Goal: Task Accomplishment & Management: Complete application form

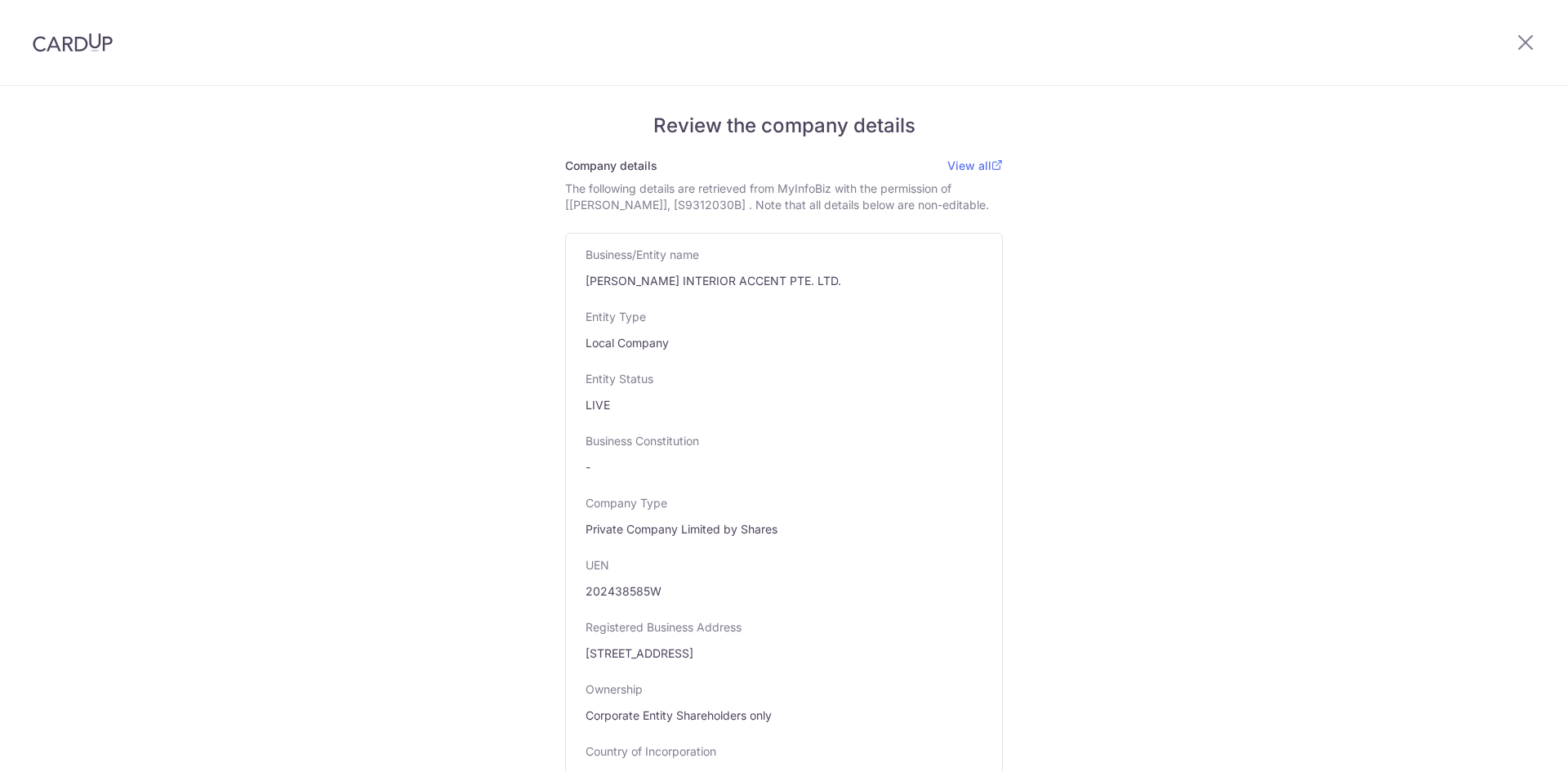
select select "Private Company (PTE LTD)"
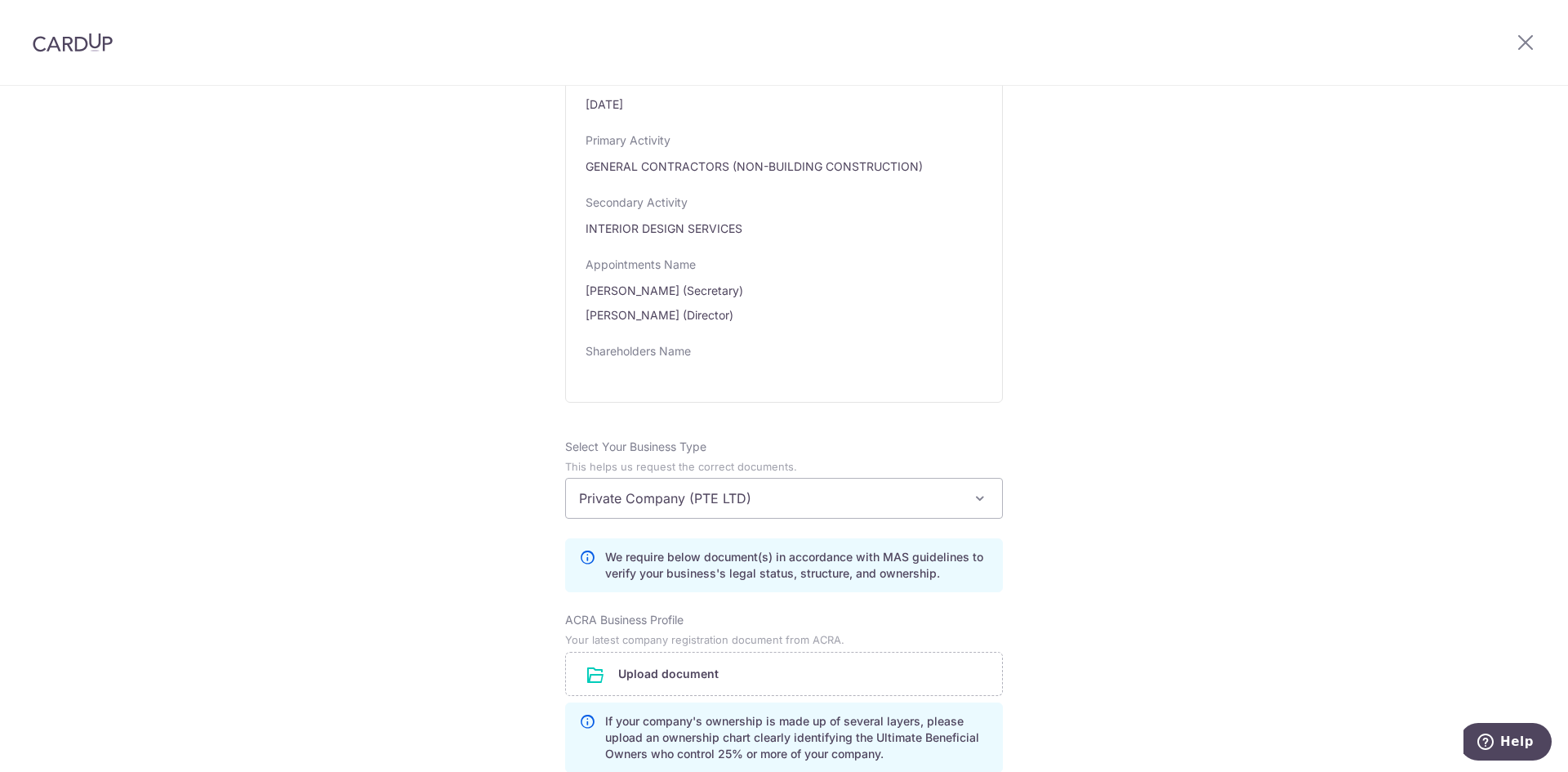
scroll to position [817, 0]
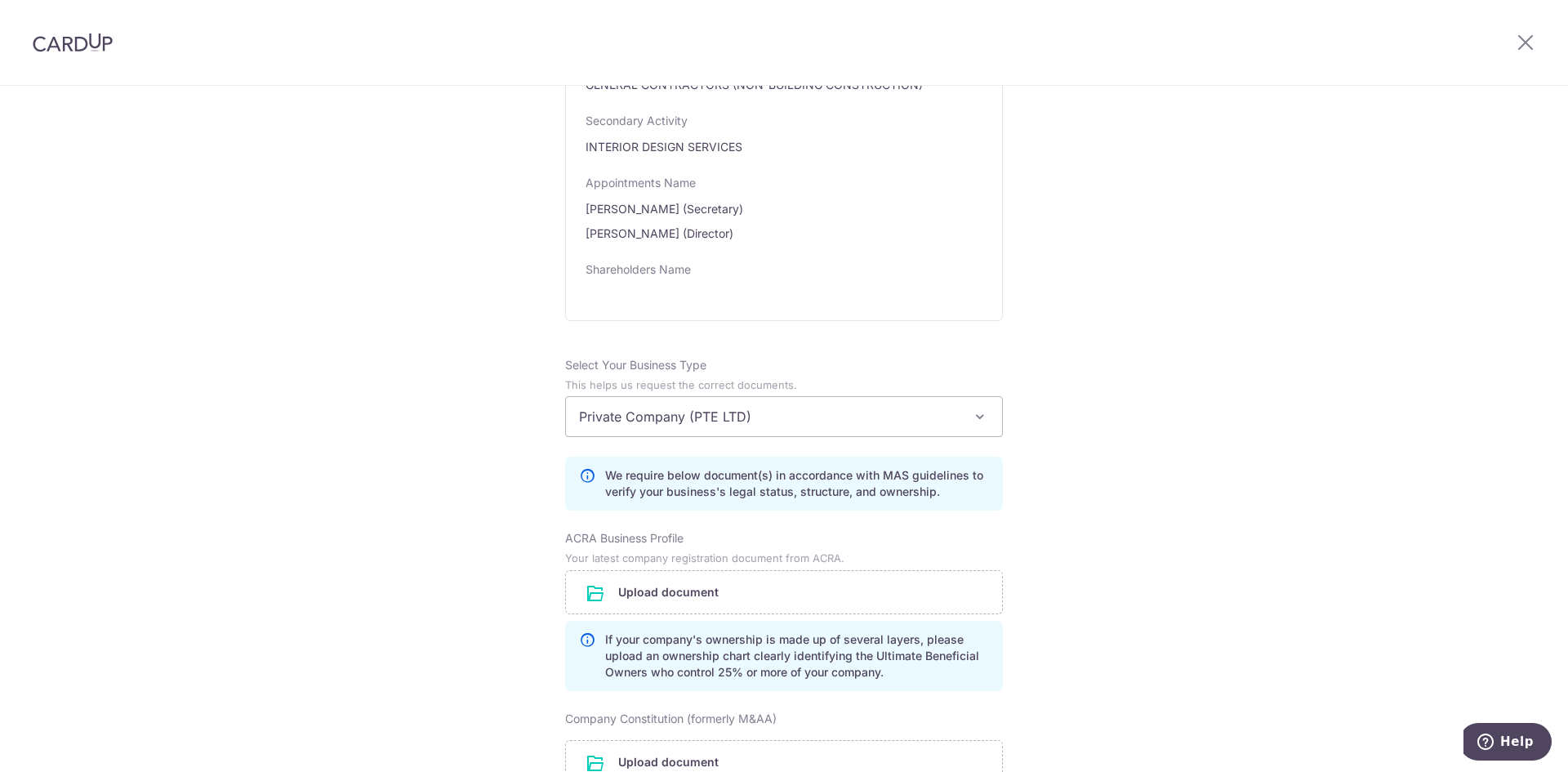
click at [928, 436] on span "Private Company (PTE LTD)" at bounding box center [784, 416] width 436 height 39
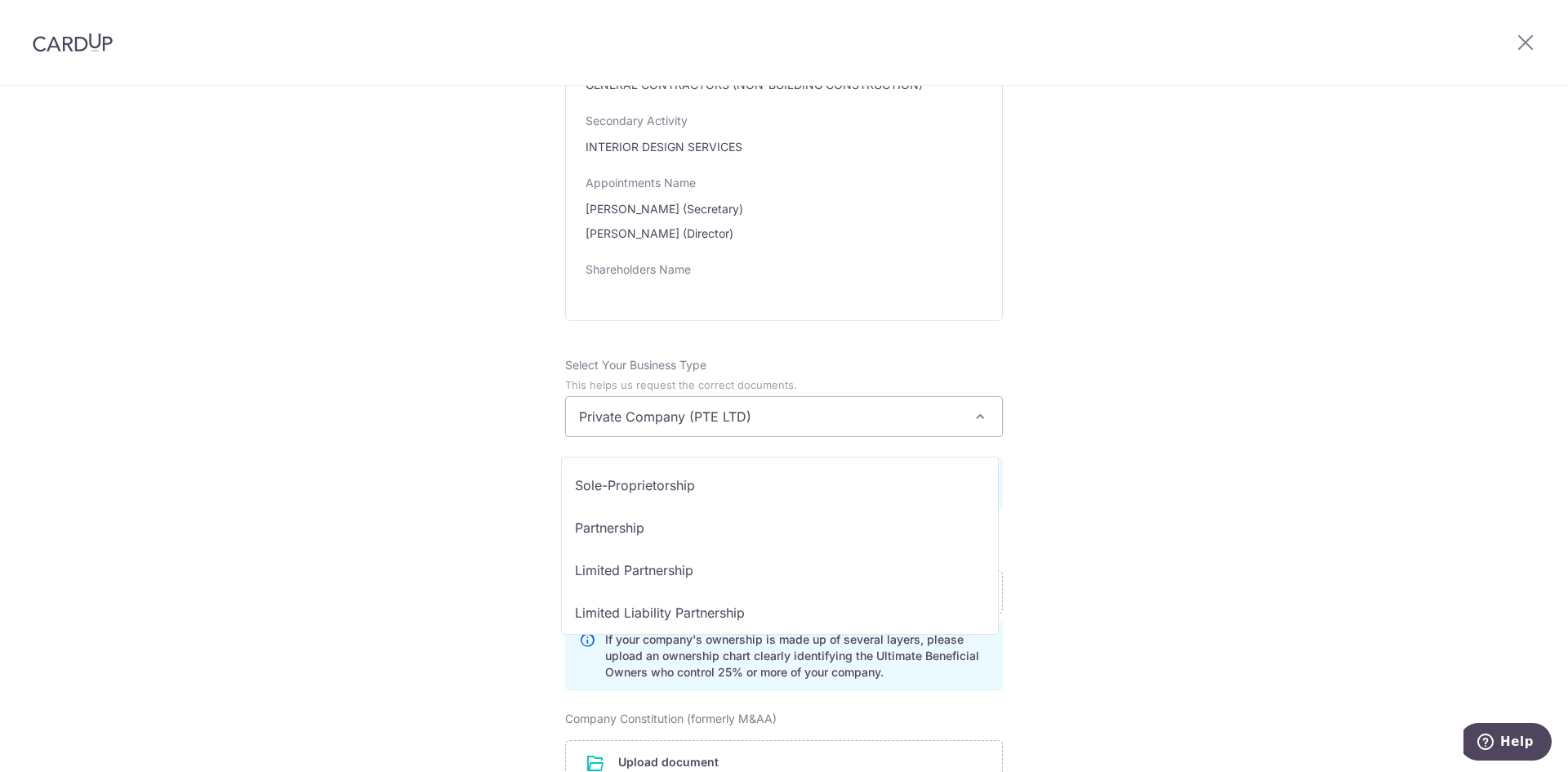
scroll to position [127, 0]
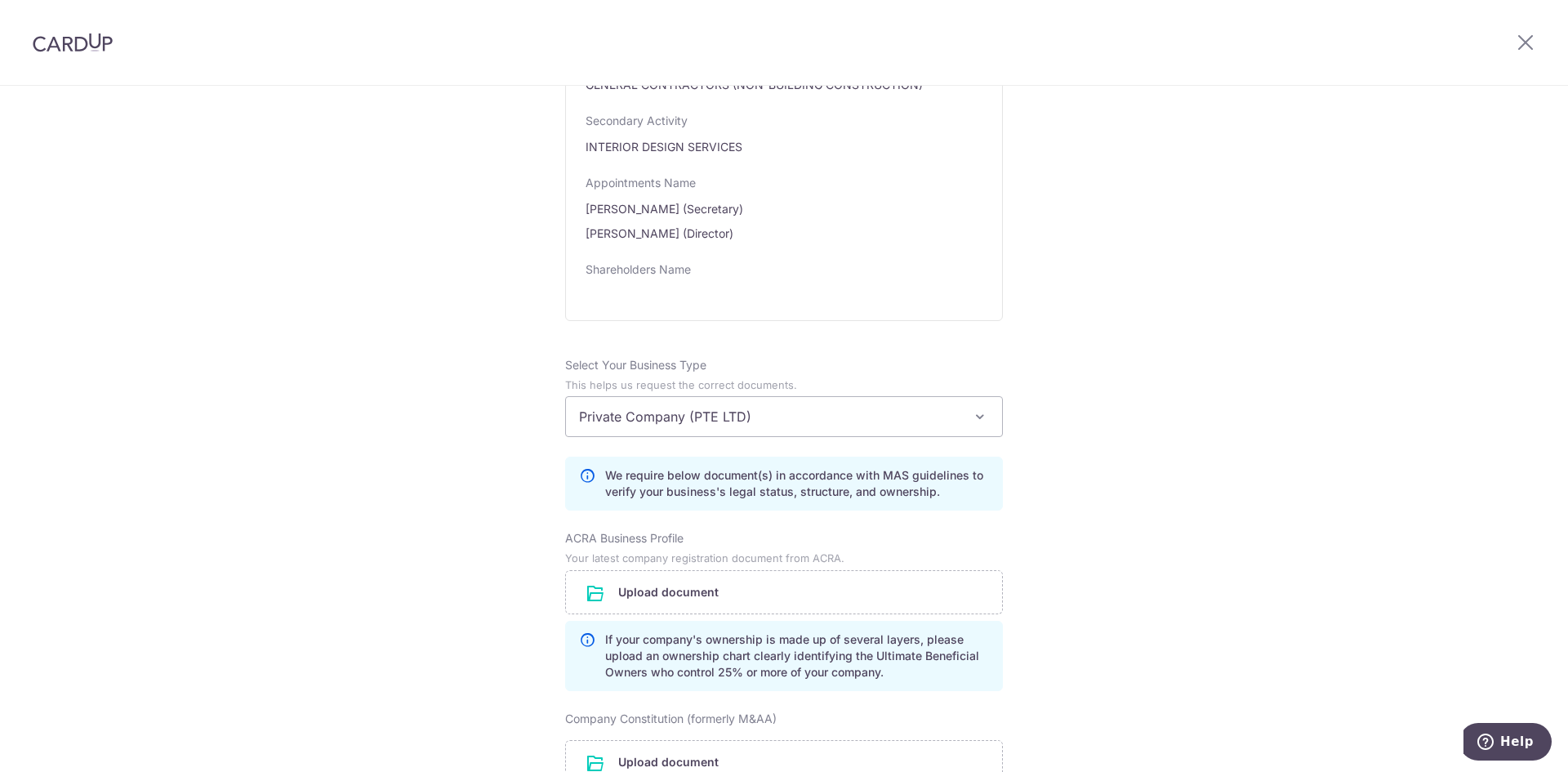
click at [1095, 497] on div "Review the company details Company details View all The following details are r…" at bounding box center [784, 368] width 1568 height 2198
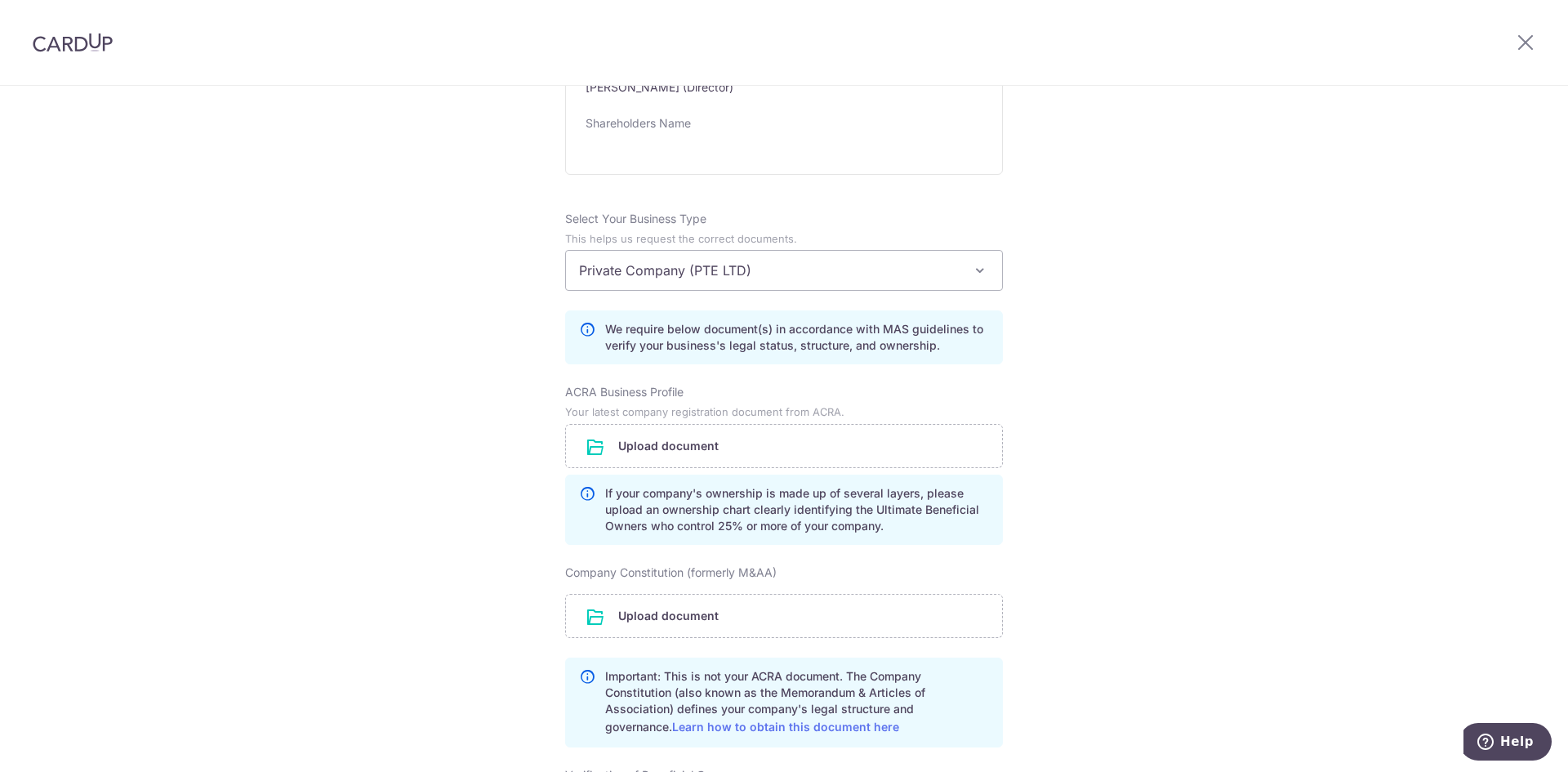
scroll to position [980, 0]
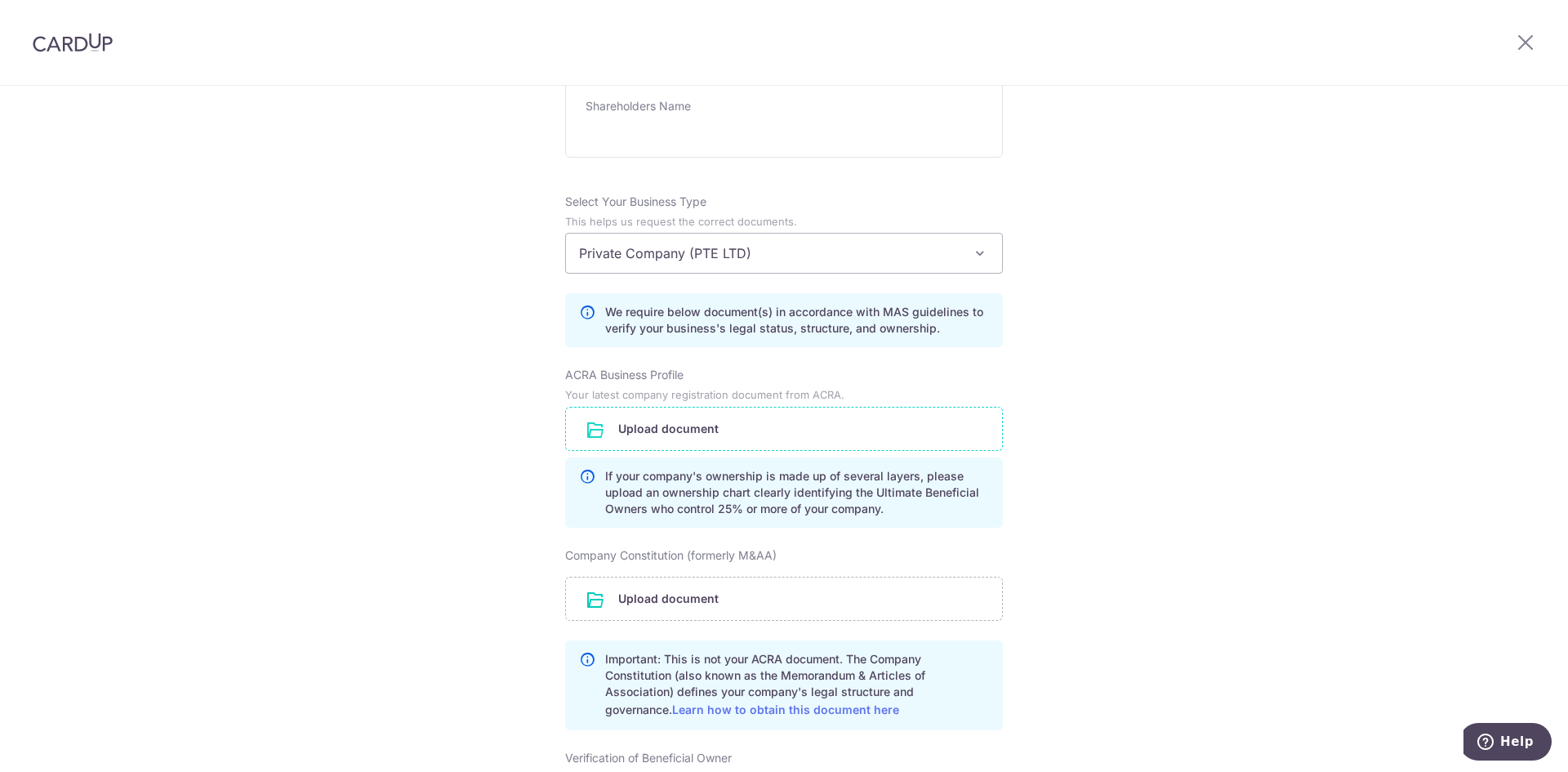
click at [646, 450] on input "file" at bounding box center [784, 428] width 436 height 42
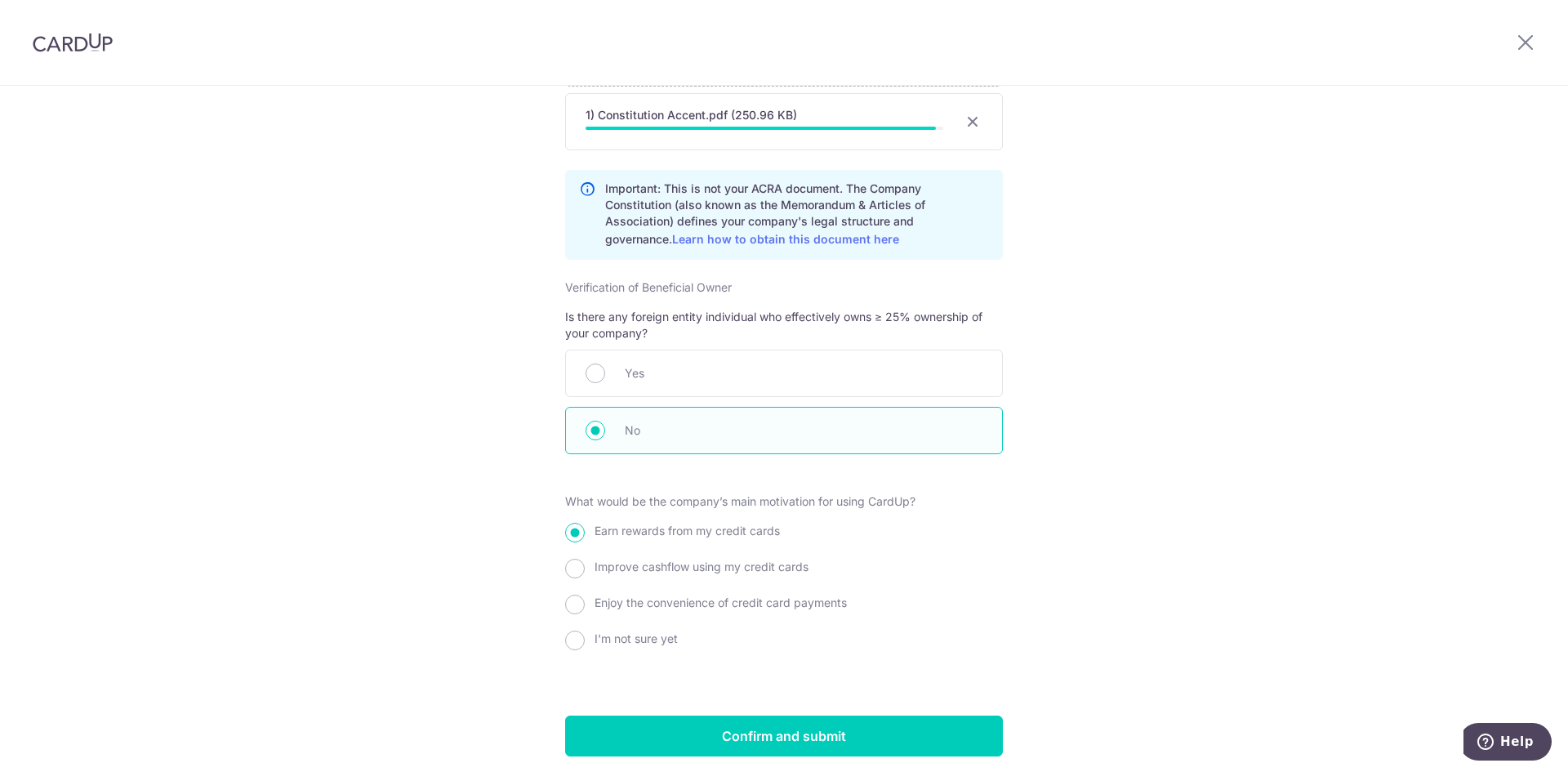
scroll to position [1552, 0]
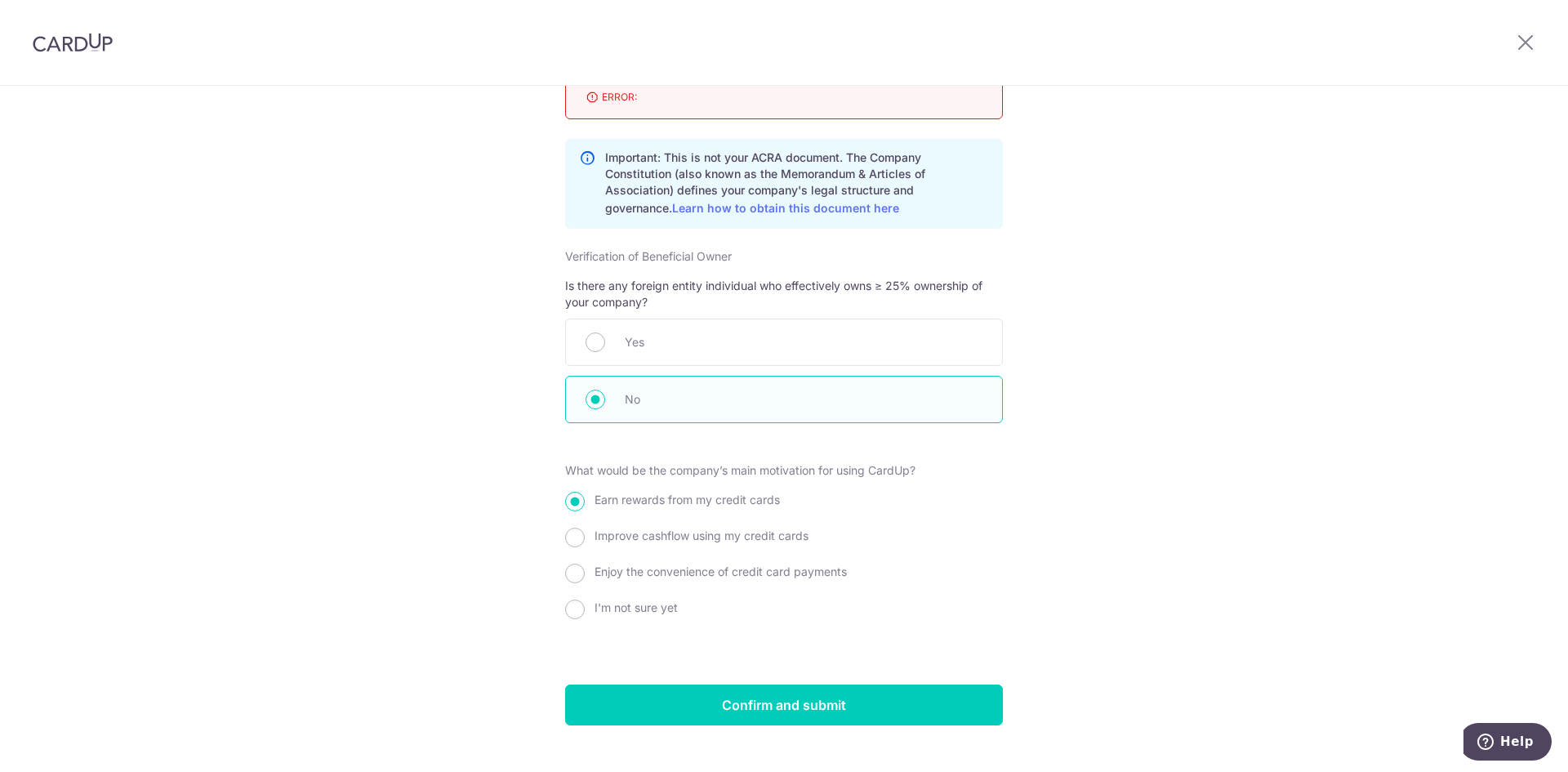
click at [618, 543] on span "Improve cashflow using my credit cards" at bounding box center [701, 536] width 214 height 14
click at [585, 547] on input "Improve cashflow using my credit cards" at bounding box center [575, 537] width 20 height 20
radio input "true"
click at [680, 506] on span "Earn rewards from my credit cards" at bounding box center [687, 500] width 185 height 14
click at [585, 508] on input "Earn rewards from my credit cards" at bounding box center [575, 502] width 20 height 20
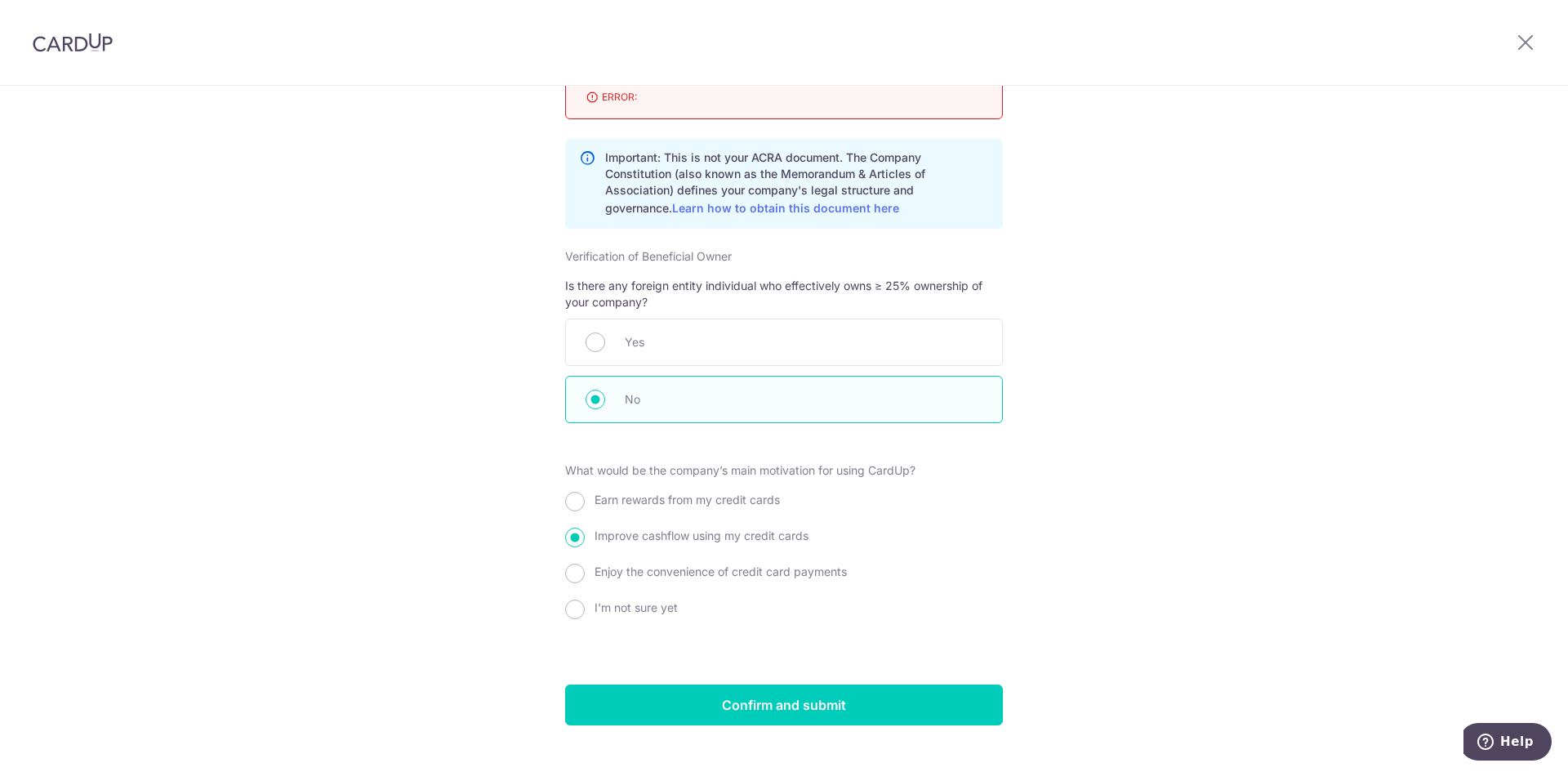
radio input "true"
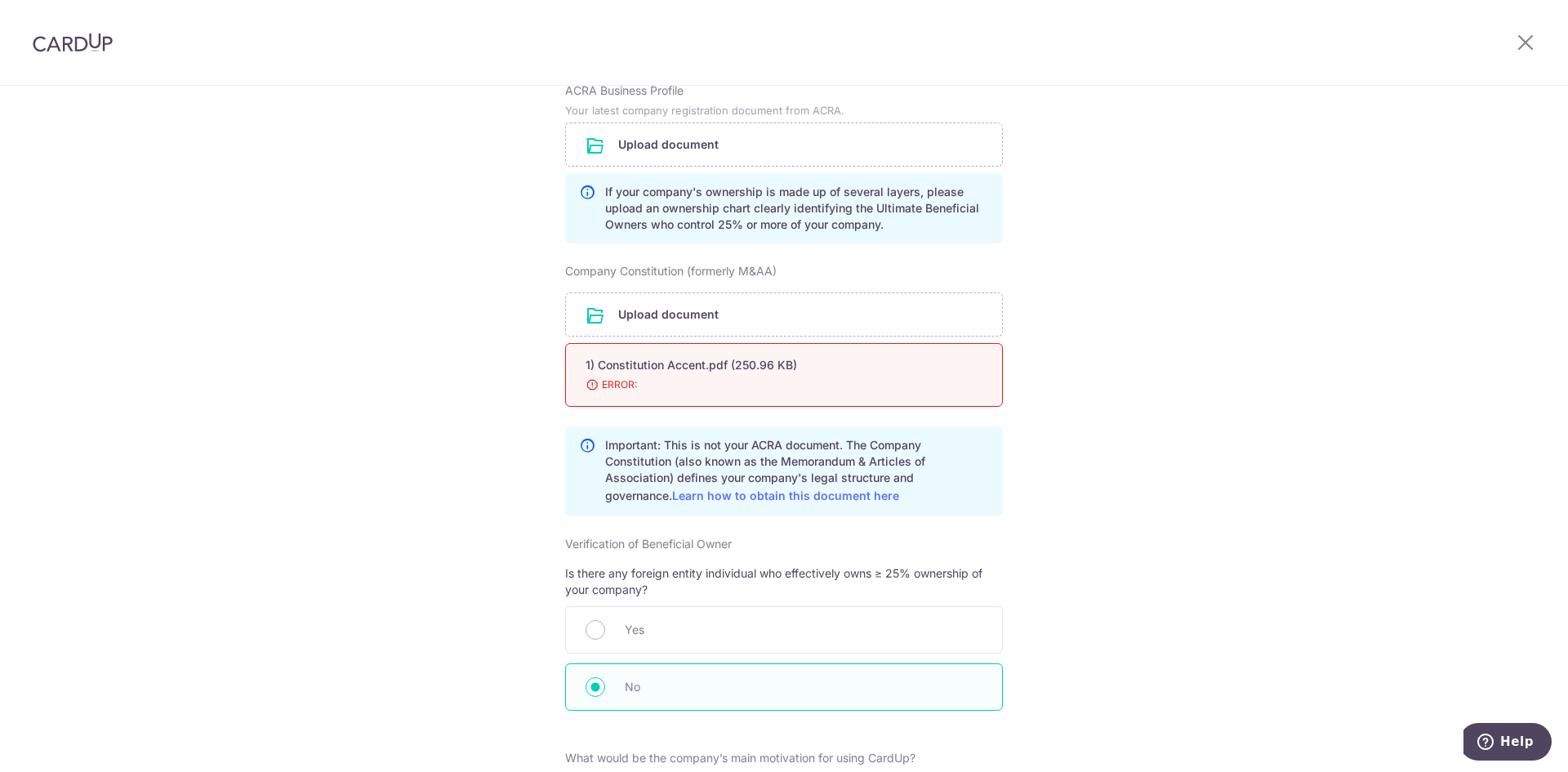
scroll to position [1225, 0]
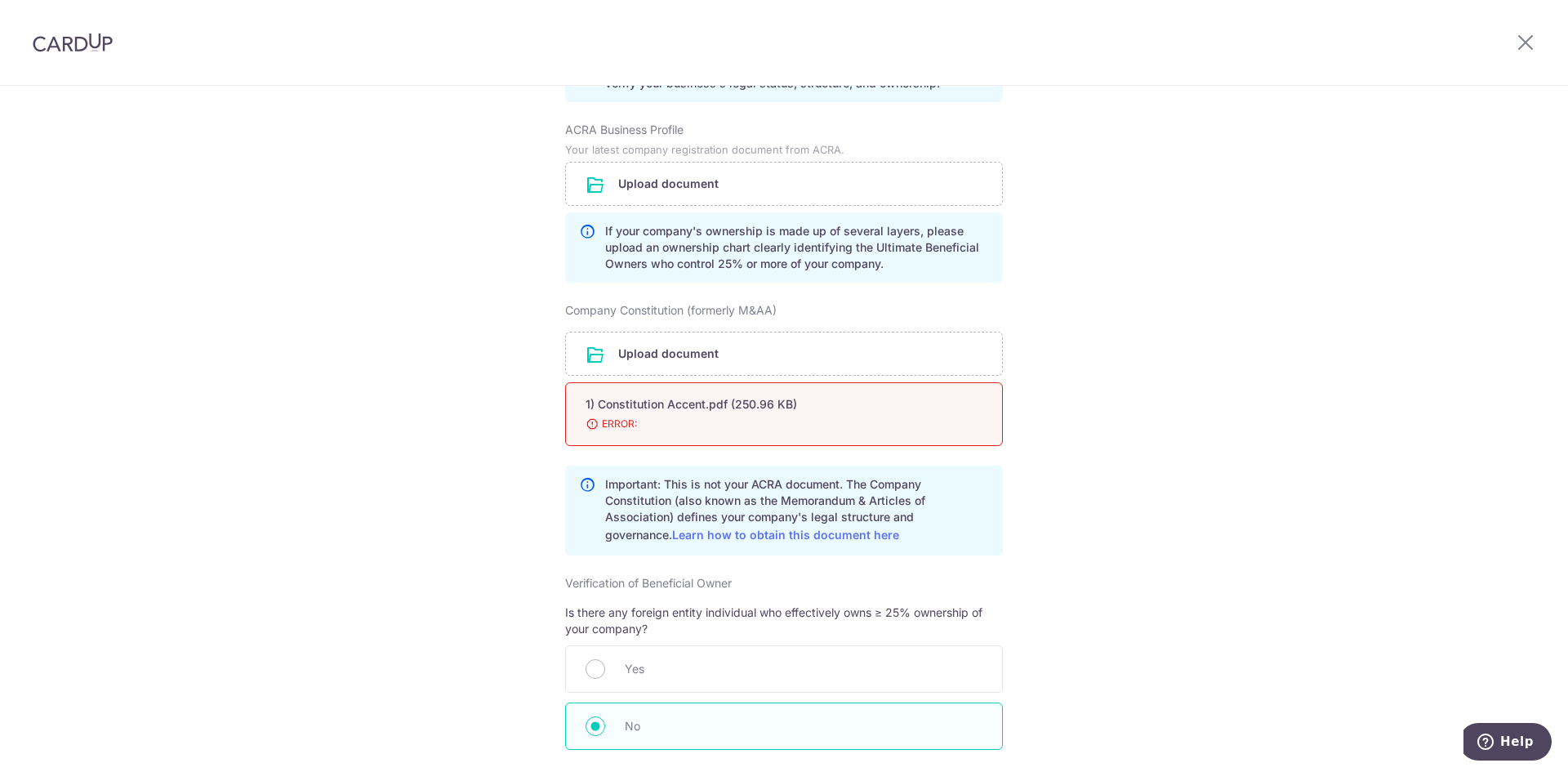
click at [715, 432] on span "ERROR:" at bounding box center [764, 424] width 357 height 16
click at [591, 446] on div "1) Constitution Accent.pdf (250.96 KB) Done Download ERROR:" at bounding box center [784, 414] width 438 height 64
click at [591, 432] on span "ERROR:" at bounding box center [764, 424] width 357 height 16
drag, startPoint x: 592, startPoint y: 432, endPoint x: 590, endPoint y: 417, distance: 15.1
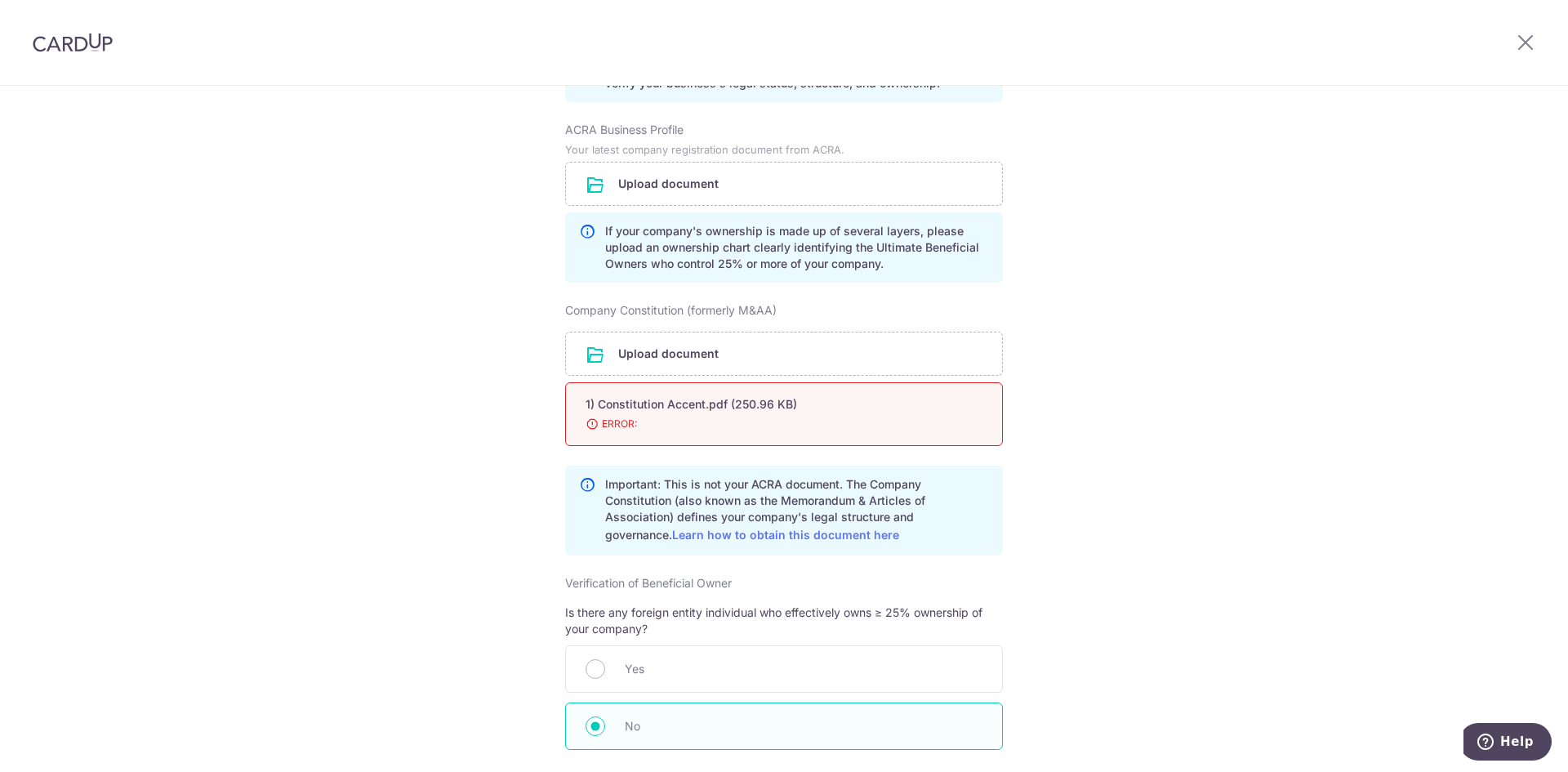
click at [592, 431] on div "1) Constitution Accent.pdf (250.96 KB) Done Download ERROR:" at bounding box center [784, 414] width 438 height 64
click at [590, 413] on div "1) Constitution Accent.pdf (250.96 KB)" at bounding box center [764, 404] width 357 height 16
click at [595, 413] on div "1) Constitution Accent.pdf (250.96 KB)" at bounding box center [764, 404] width 357 height 16
click at [689, 413] on div "1) Constitution Accent.pdf (250.96 KB)" at bounding box center [764, 404] width 357 height 16
drag, startPoint x: 686, startPoint y: 434, endPoint x: 679, endPoint y: 422, distance: 13.9
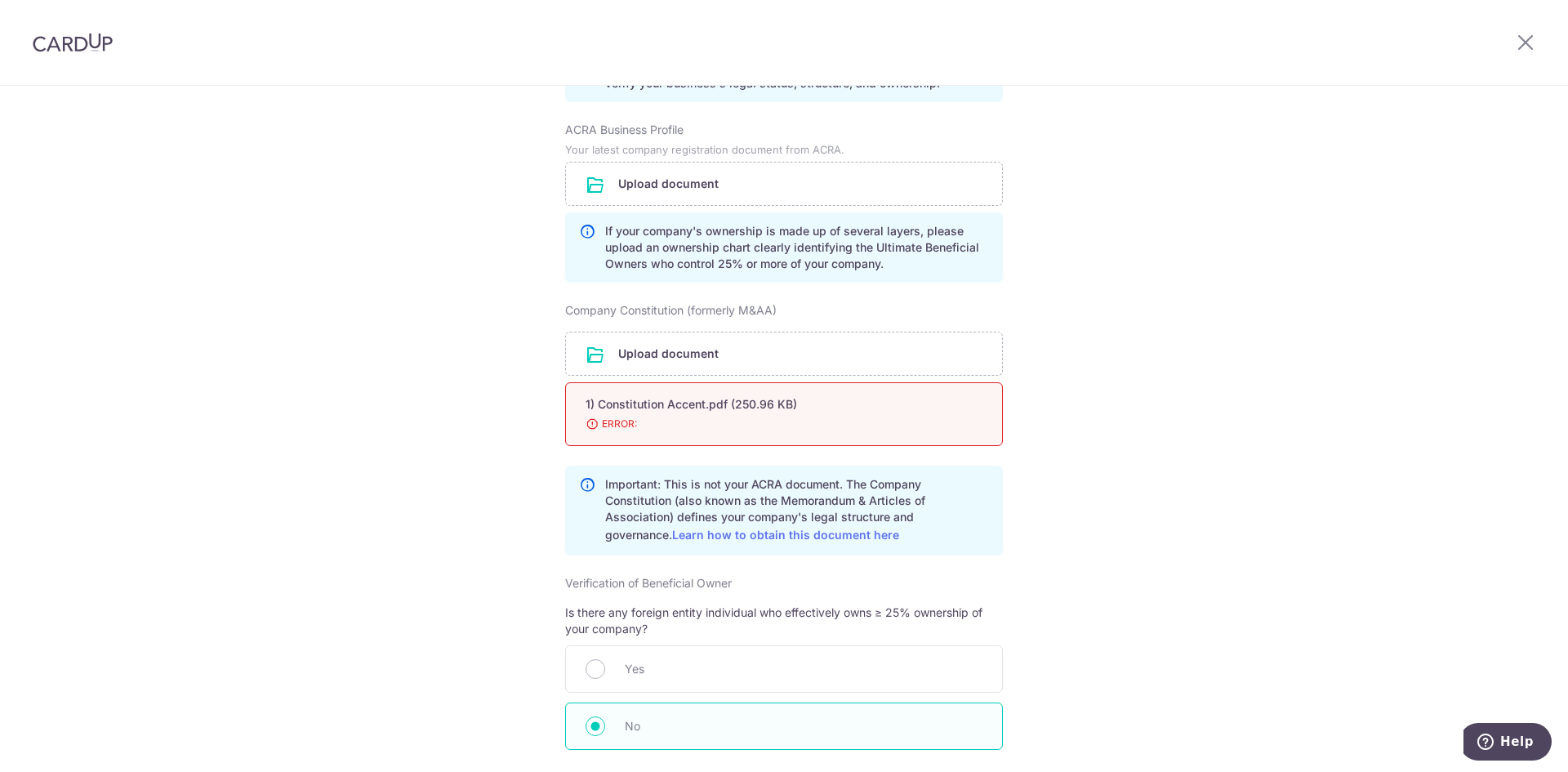
click at [686, 435] on div "1) Constitution Accent.pdf (250.96 KB) Done Download ERROR:" at bounding box center [784, 414] width 438 height 64
